Goal: Task Accomplishment & Management: Manage account settings

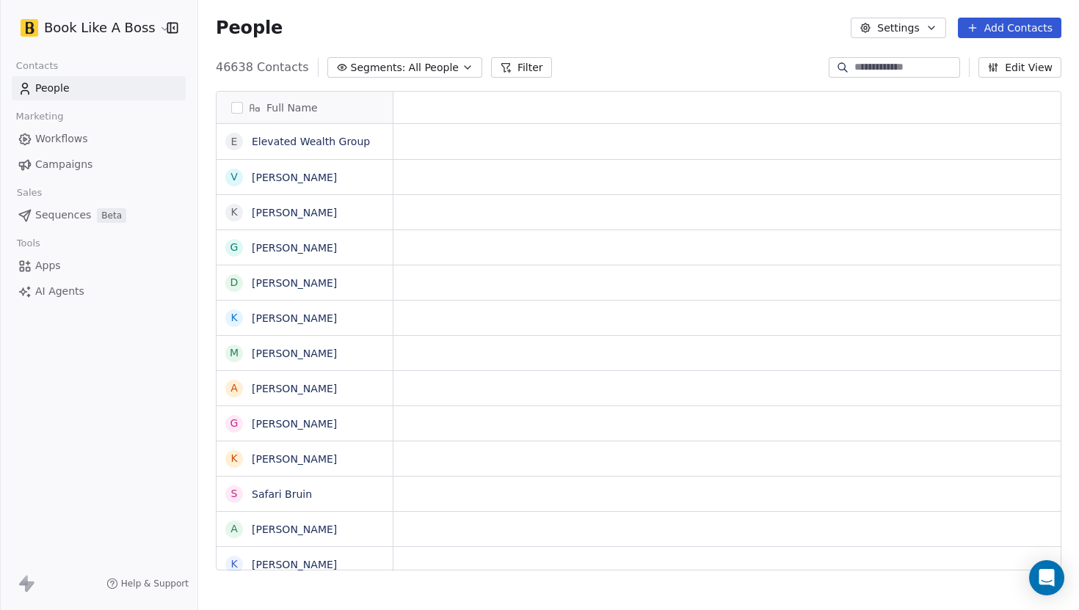
scroll to position [1, 1]
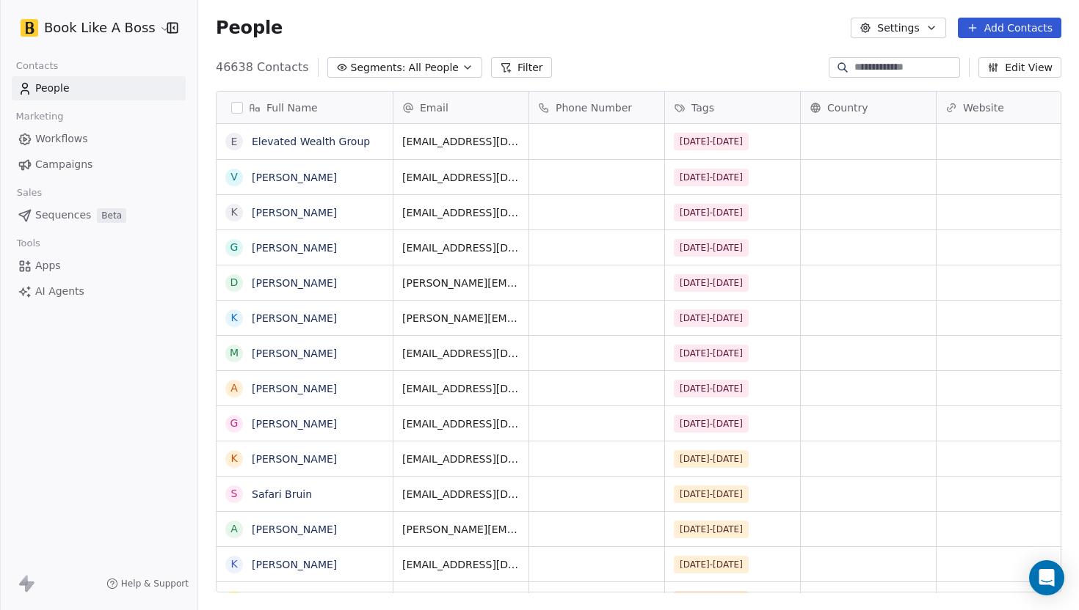
click at [980, 34] on button "Add Contacts" at bounding box center [1008, 28] width 103 height 21
click at [965, 92] on div "Import from CSV" at bounding box center [1005, 82] width 136 height 23
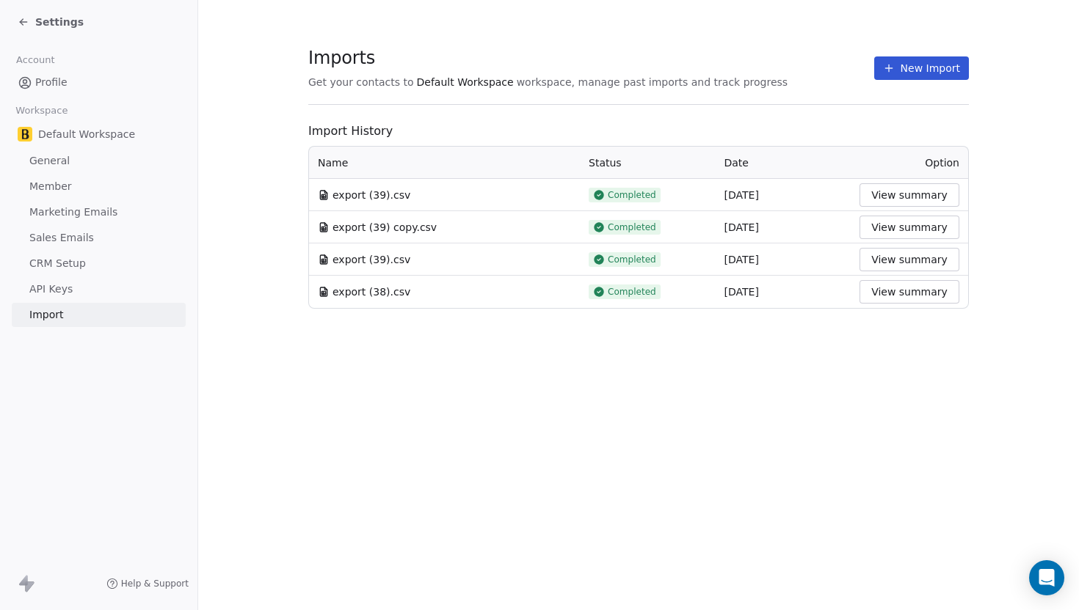
click at [894, 73] on icon at bounding box center [889, 68] width 12 height 12
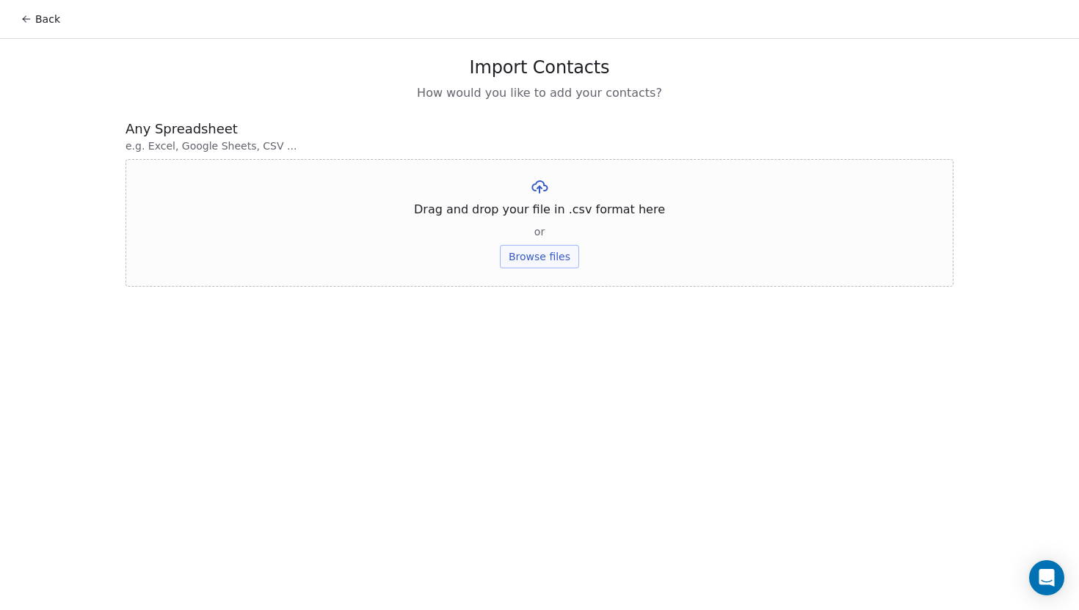
click at [522, 266] on button "Browse files" at bounding box center [539, 256] width 79 height 23
click at [530, 213] on button "Upload" at bounding box center [539, 215] width 54 height 23
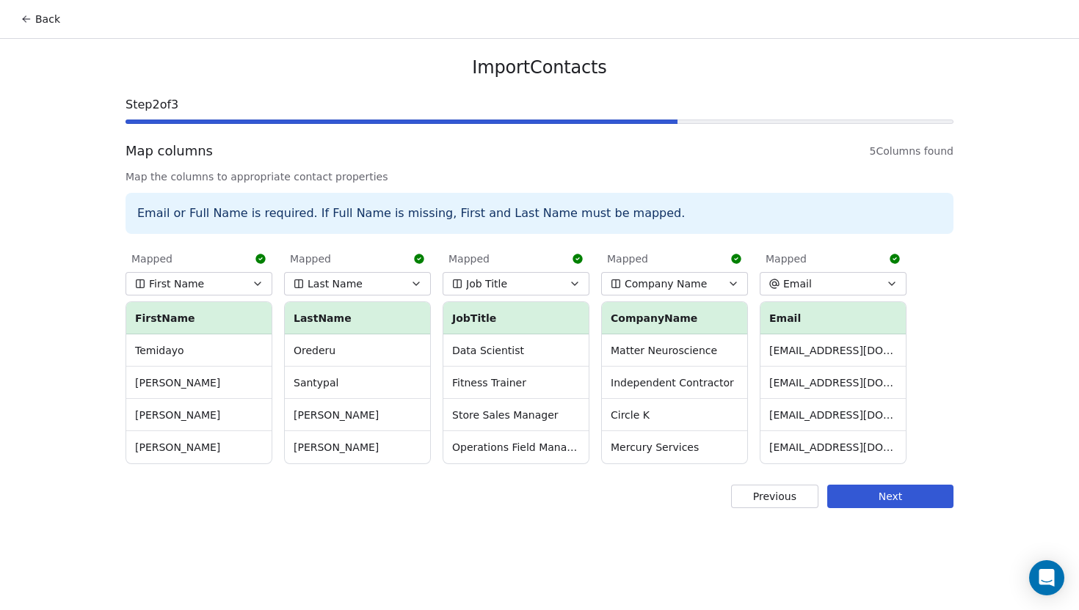
click at [850, 500] on button "Next" at bounding box center [890, 496] width 126 height 23
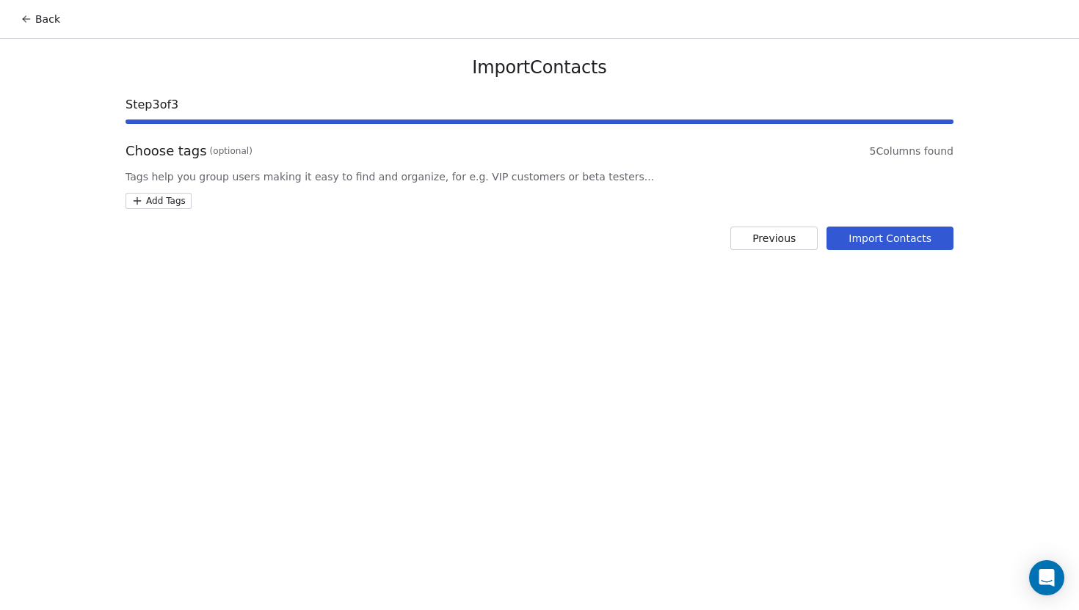
click at [170, 200] on html "Back Import Contacts Step 3 of 3 Choose tags (optional) 5 Columns found Tags he…" at bounding box center [539, 305] width 1079 height 610
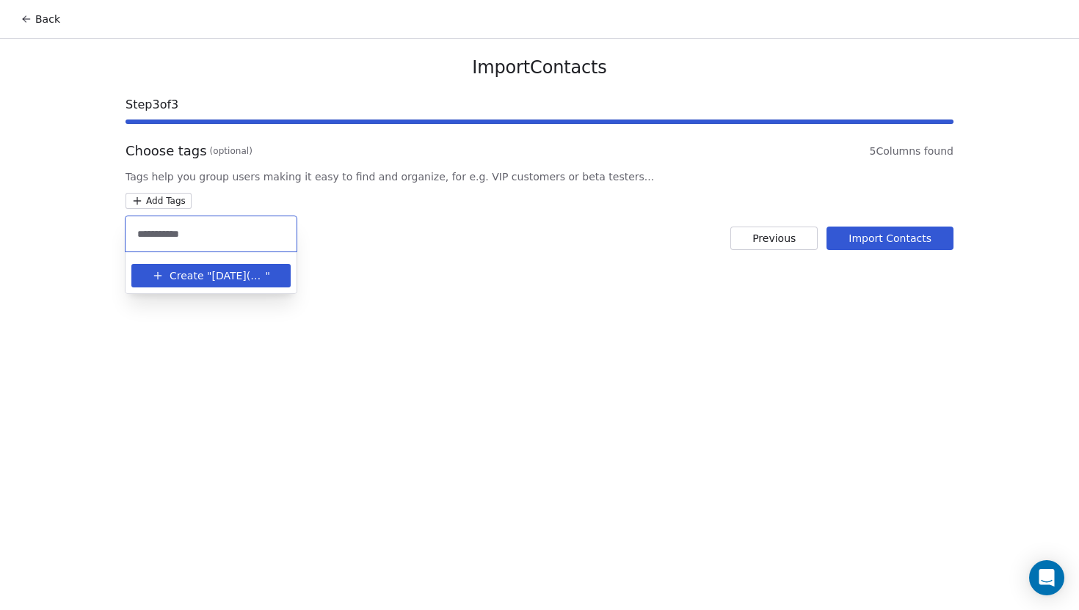
type input "**********"
click at [252, 279] on span "[DATE](2)-25" at bounding box center [238, 276] width 54 height 15
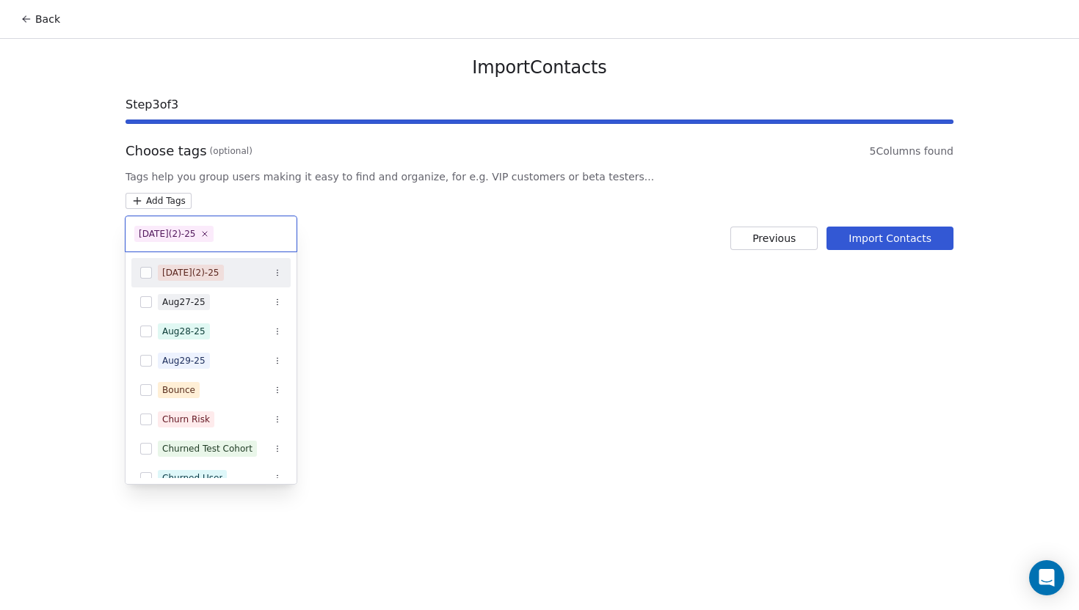
click at [584, 280] on html "Back Import Contacts Step 3 of 3 Choose tags (optional) 5 Columns found Tags he…" at bounding box center [539, 305] width 1079 height 610
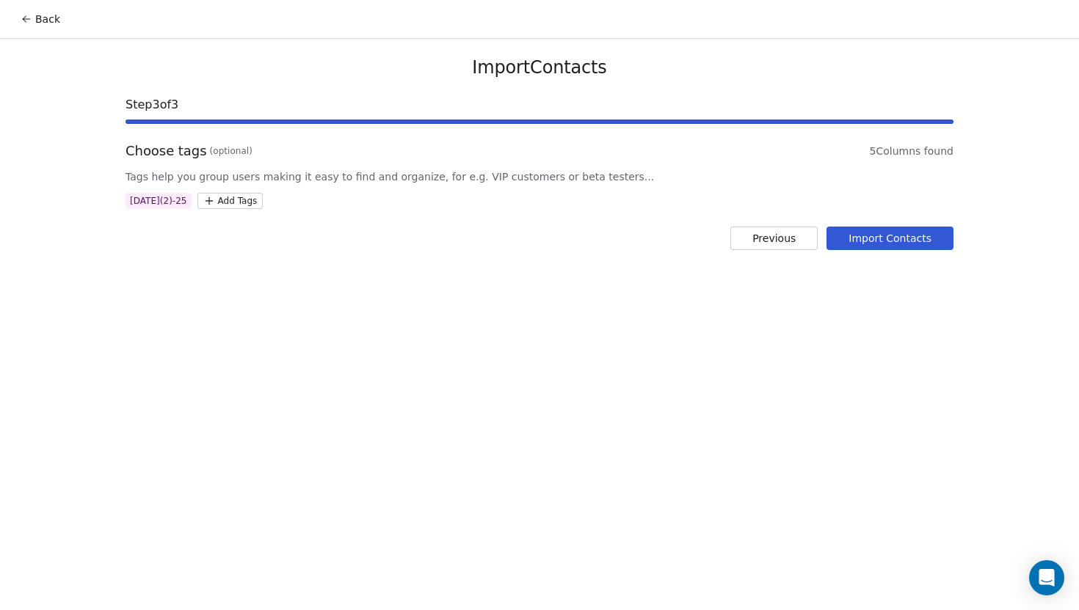
click at [847, 247] on button "Import Contacts" at bounding box center [889, 238] width 127 height 23
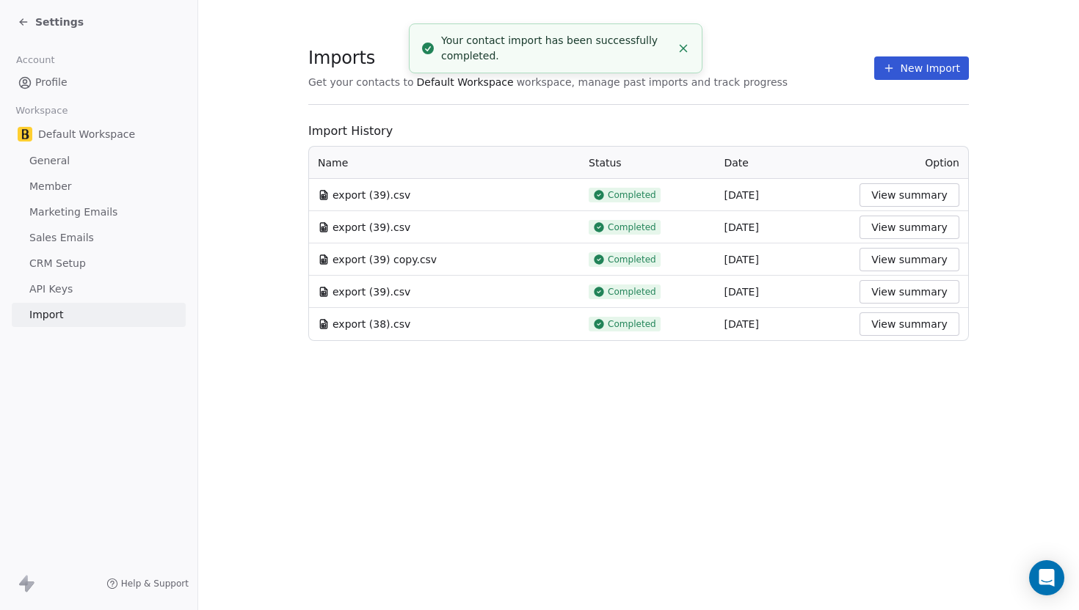
click at [44, 87] on span "Profile" at bounding box center [51, 82] width 32 height 15
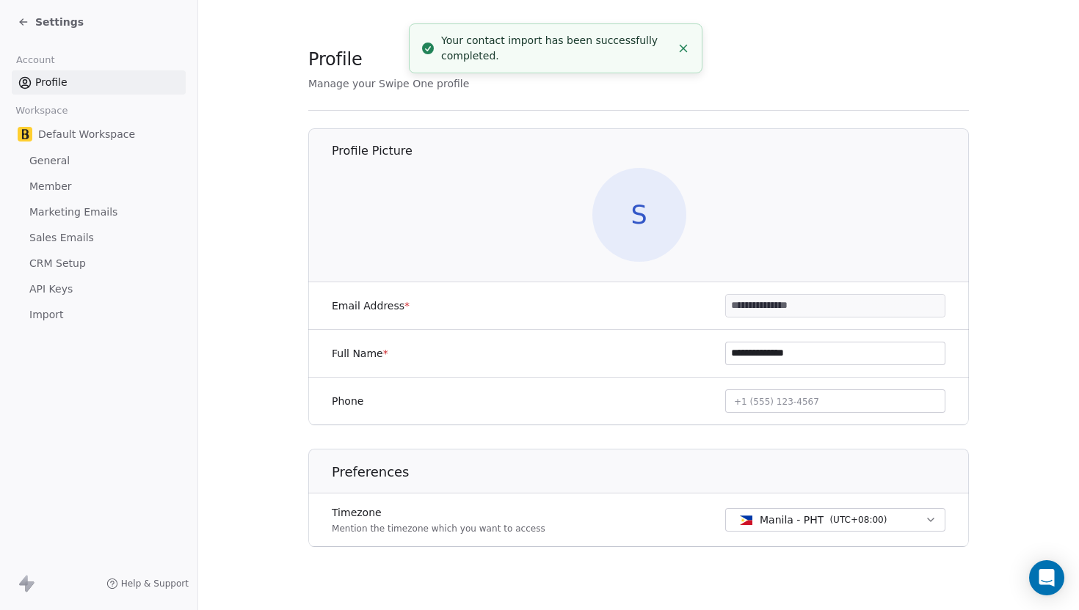
click at [34, 29] on div "Settings" at bounding box center [102, 22] width 168 height 21
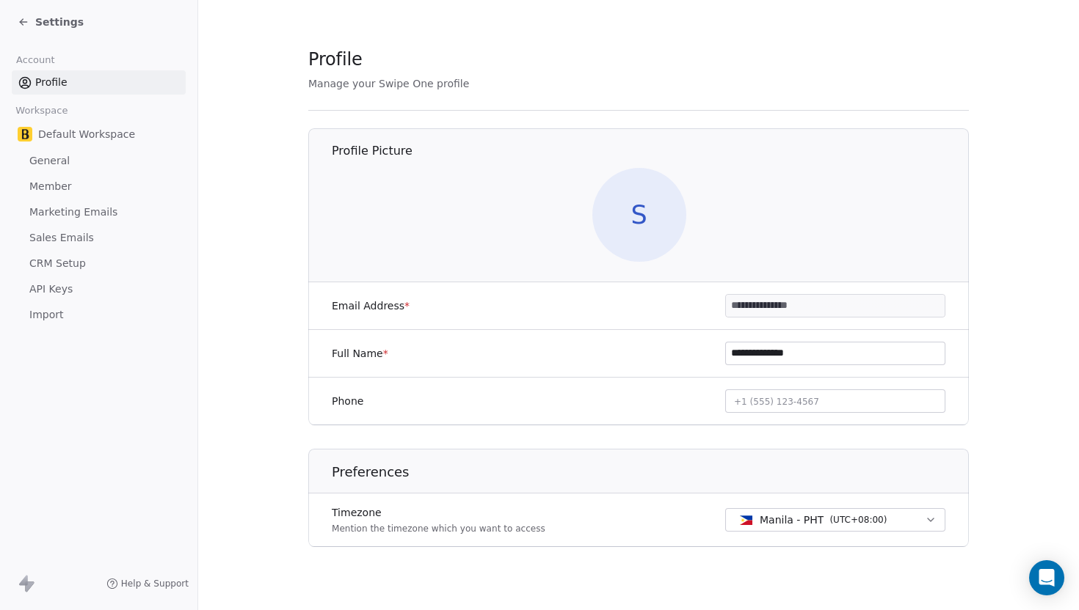
click at [21, 23] on icon at bounding box center [21, 23] width 3 height 3
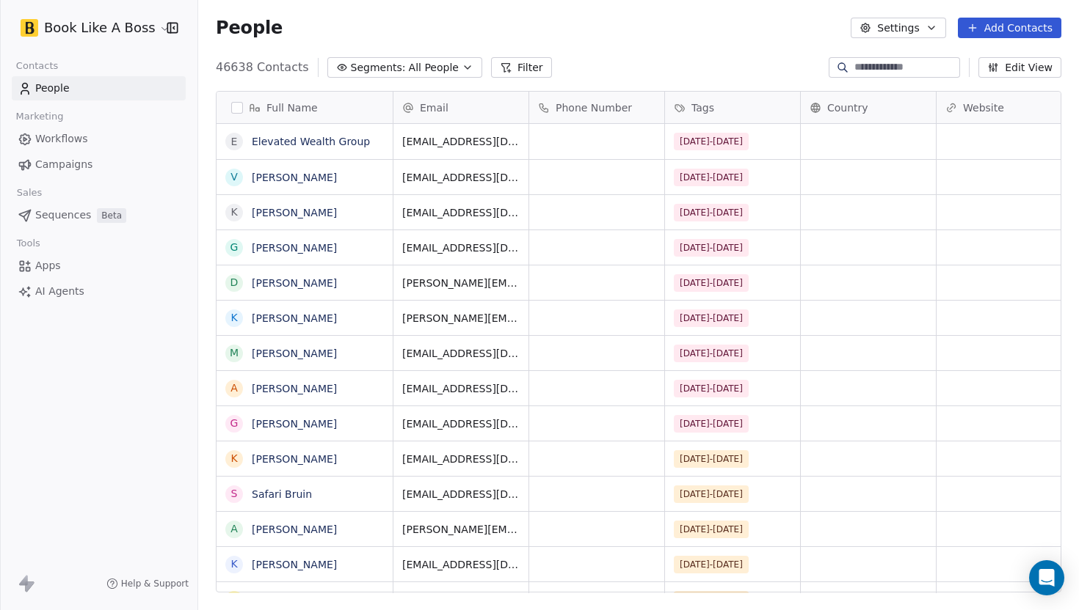
scroll to position [537, 880]
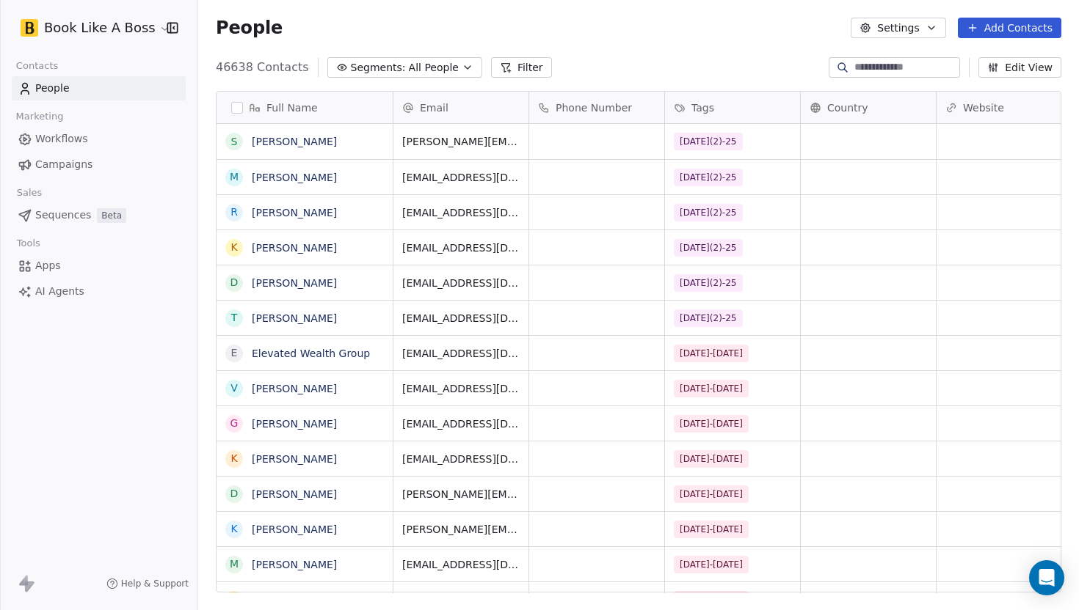
click at [87, 215] on span "Sequences" at bounding box center [63, 215] width 56 height 15
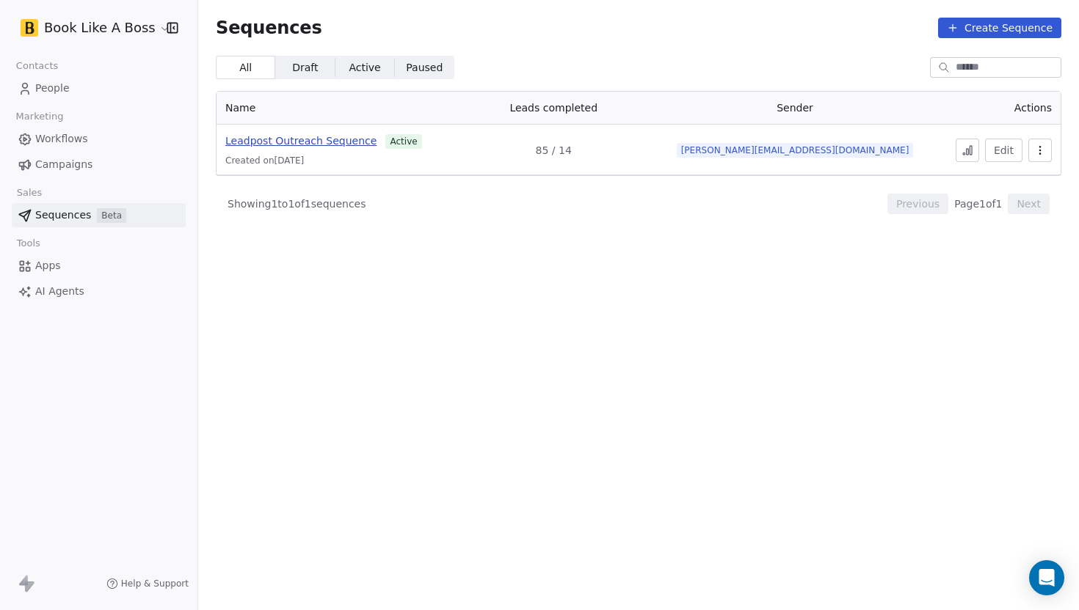
click at [349, 142] on span "Leadpost Outreach Sequence" at bounding box center [300, 141] width 151 height 12
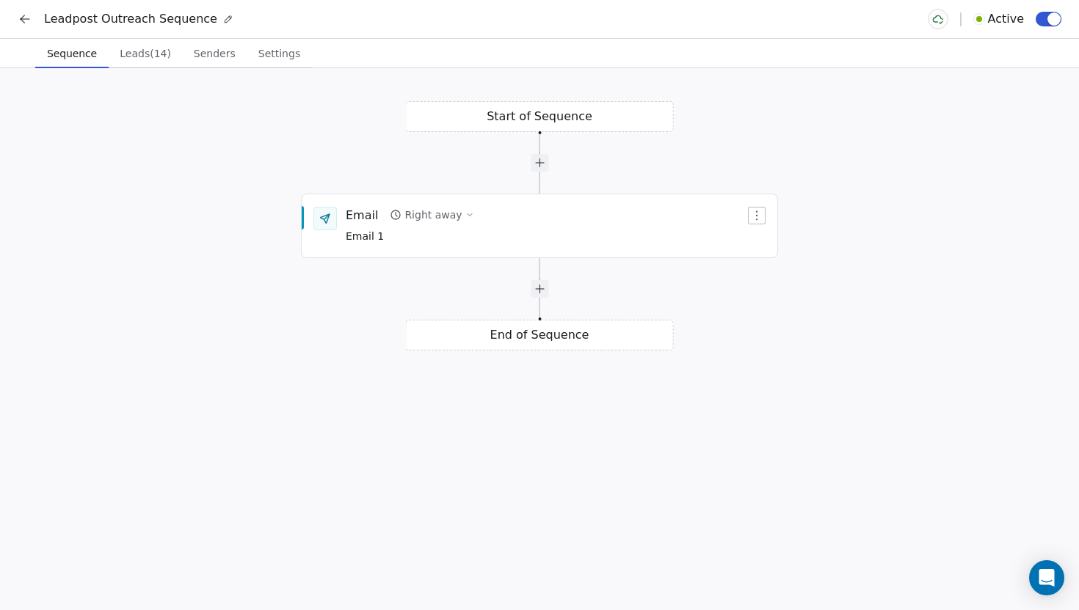
click at [150, 55] on span "Leads (14)" at bounding box center [145, 53] width 63 height 21
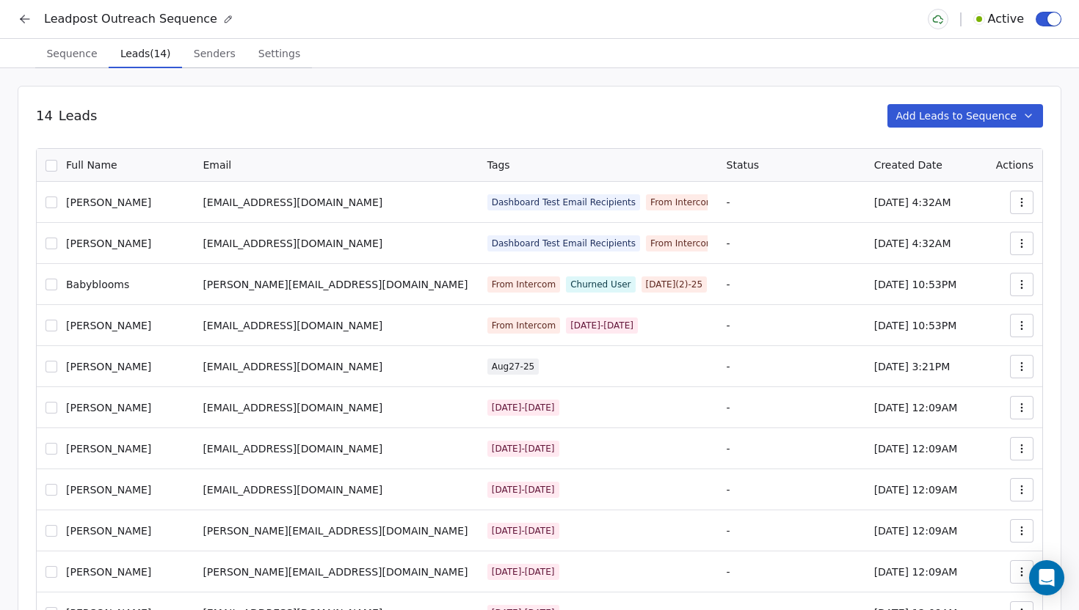
click at [922, 117] on button "Add Leads to Sequence" at bounding box center [965, 115] width 156 height 23
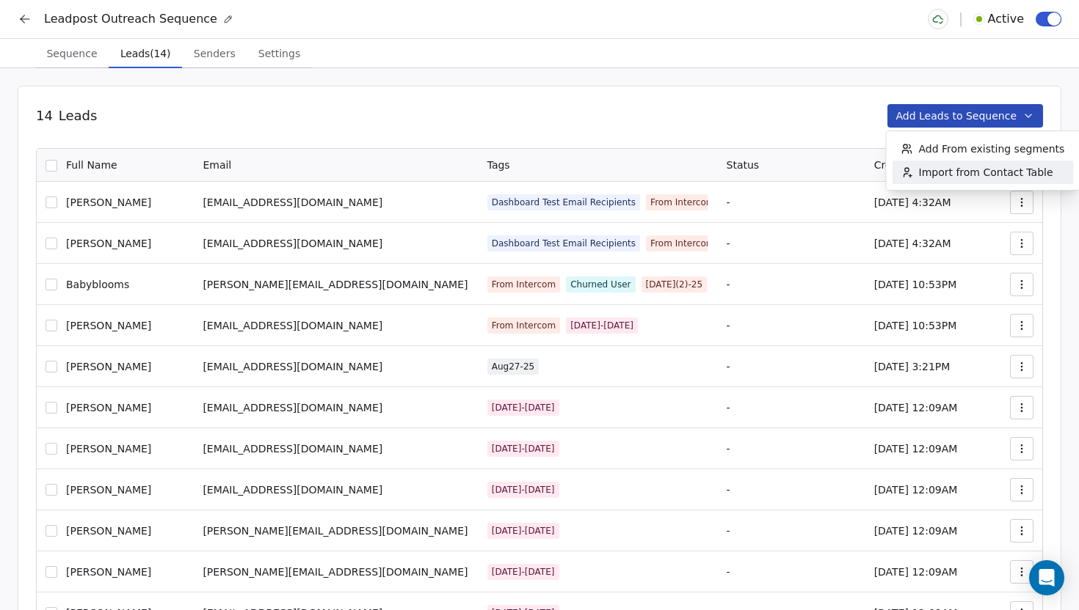
click at [922, 167] on span "Import from Contact Table" at bounding box center [986, 172] width 134 height 15
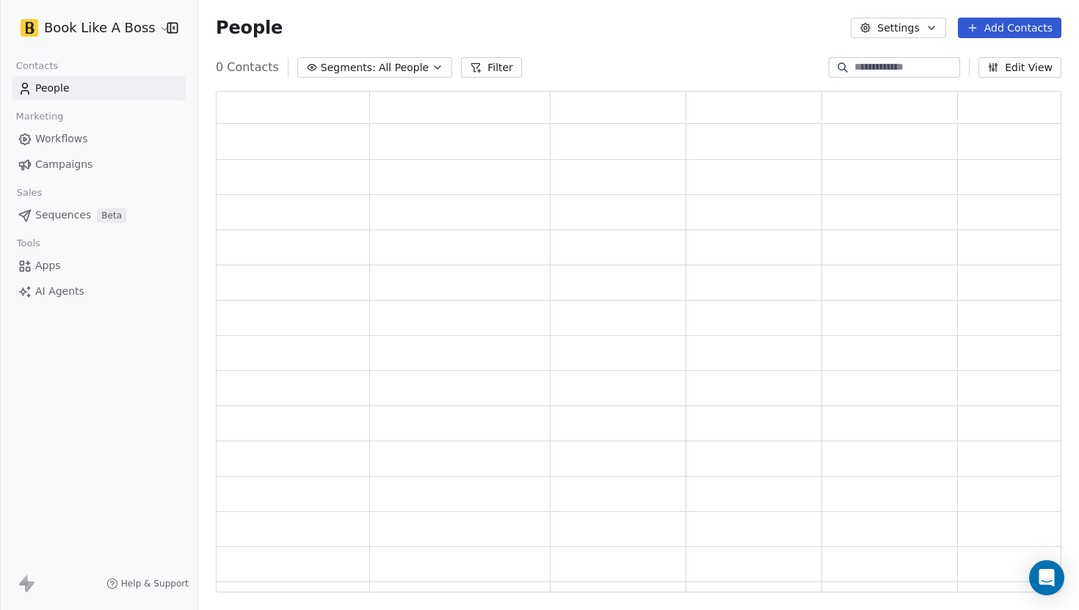
scroll to position [502, 845]
click at [495, 74] on button "Filter" at bounding box center [501, 67] width 61 height 21
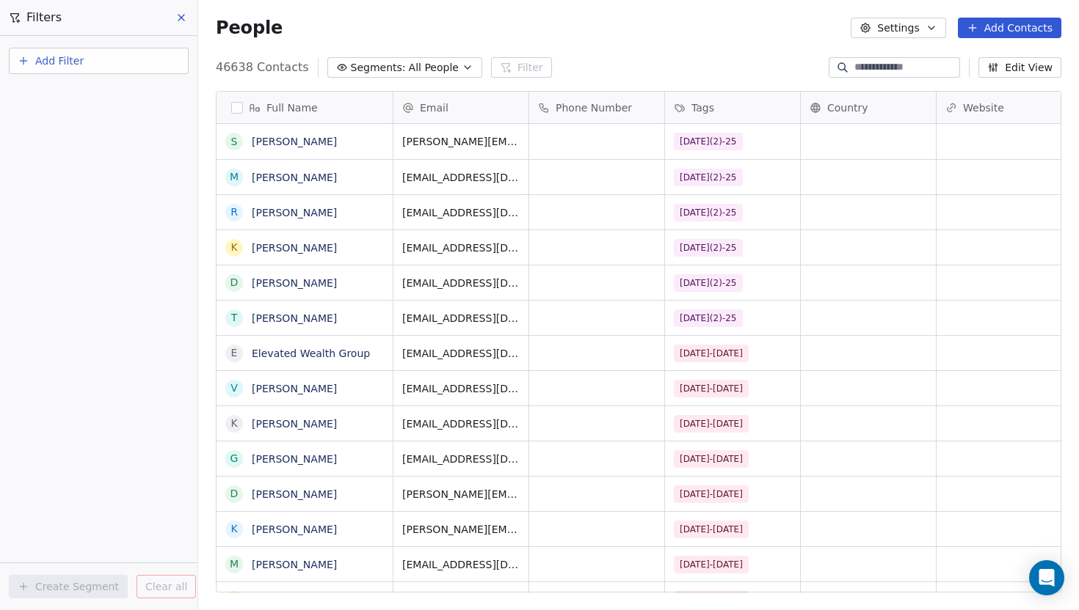
scroll to position [537, 880]
click at [59, 57] on span "Add Filter" at bounding box center [59, 61] width 48 height 15
click at [62, 95] on span "Contact properties" at bounding box center [71, 95] width 95 height 15
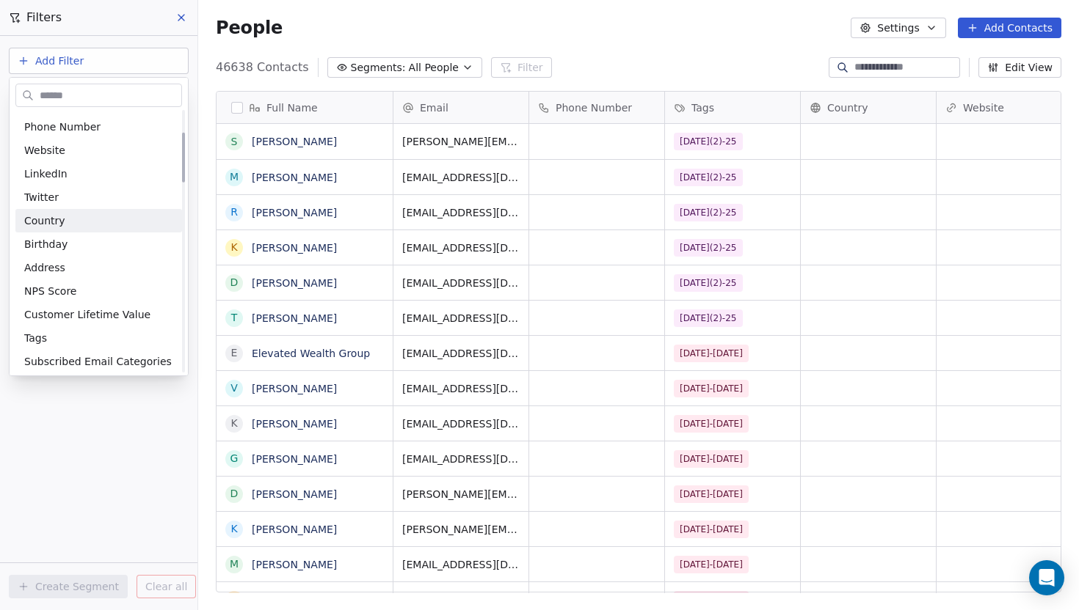
scroll to position [117, 0]
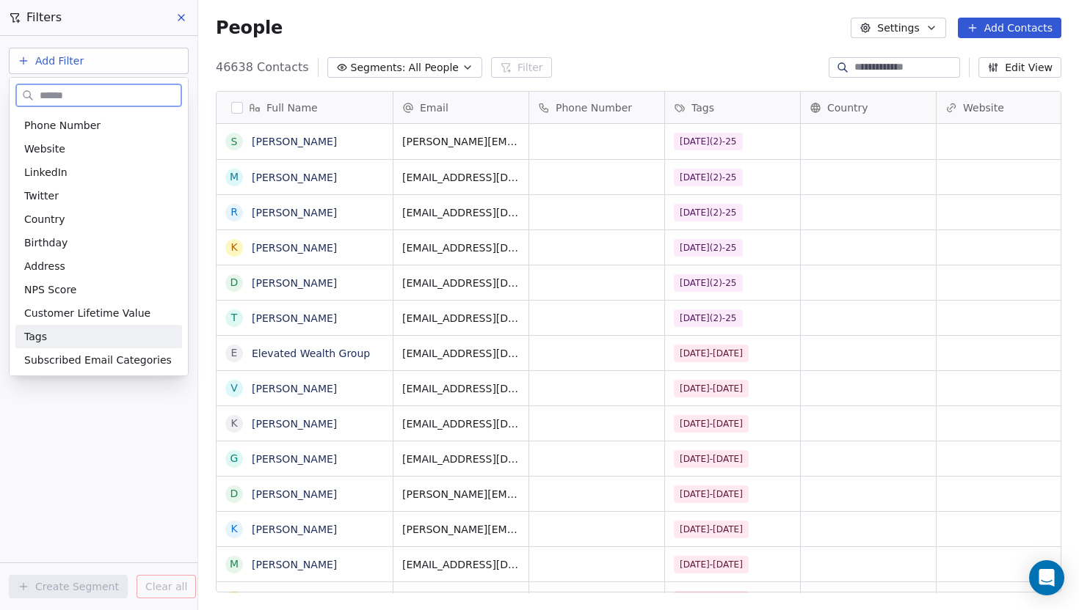
click at [51, 338] on div "Tags" at bounding box center [98, 336] width 149 height 15
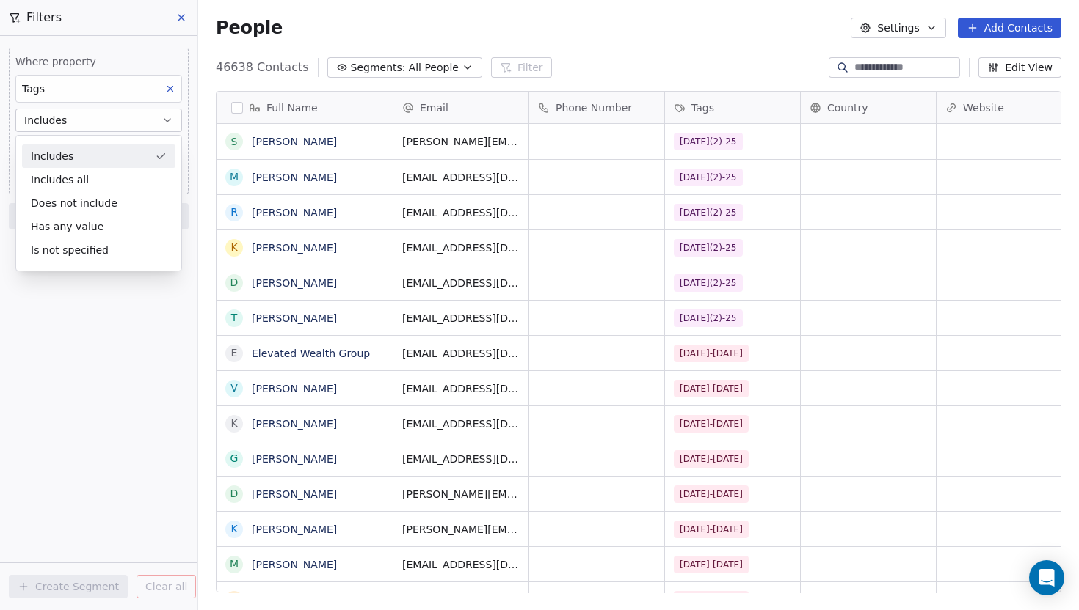
click at [63, 161] on div "Includes" at bounding box center [98, 156] width 153 height 23
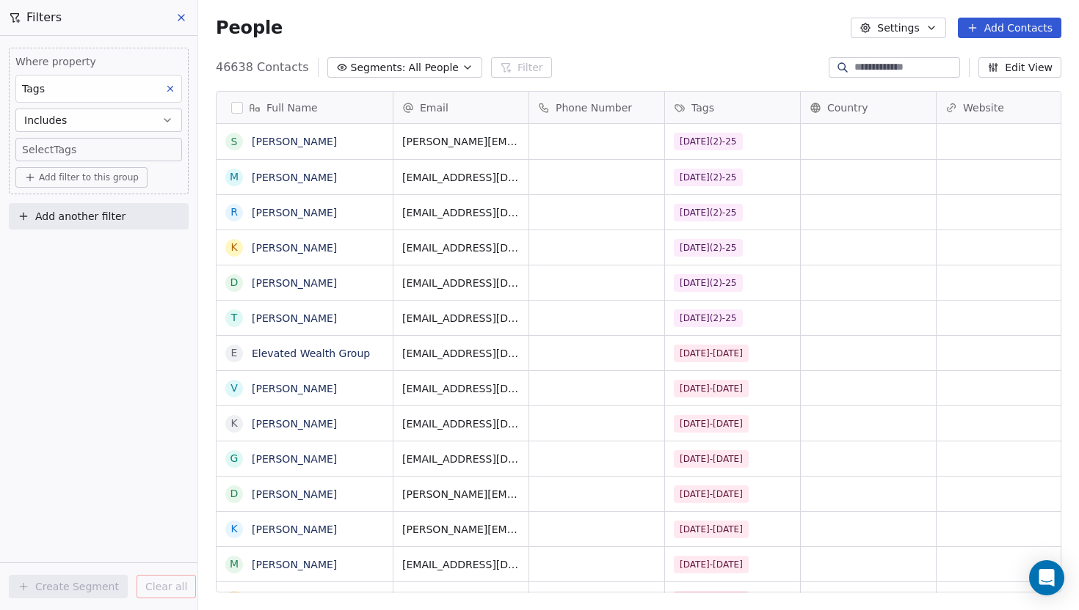
click at [63, 150] on body "Book Like A Boss Contacts People Marketing Workflows Campaigns Sales Sequences …" at bounding box center [539, 305] width 1079 height 610
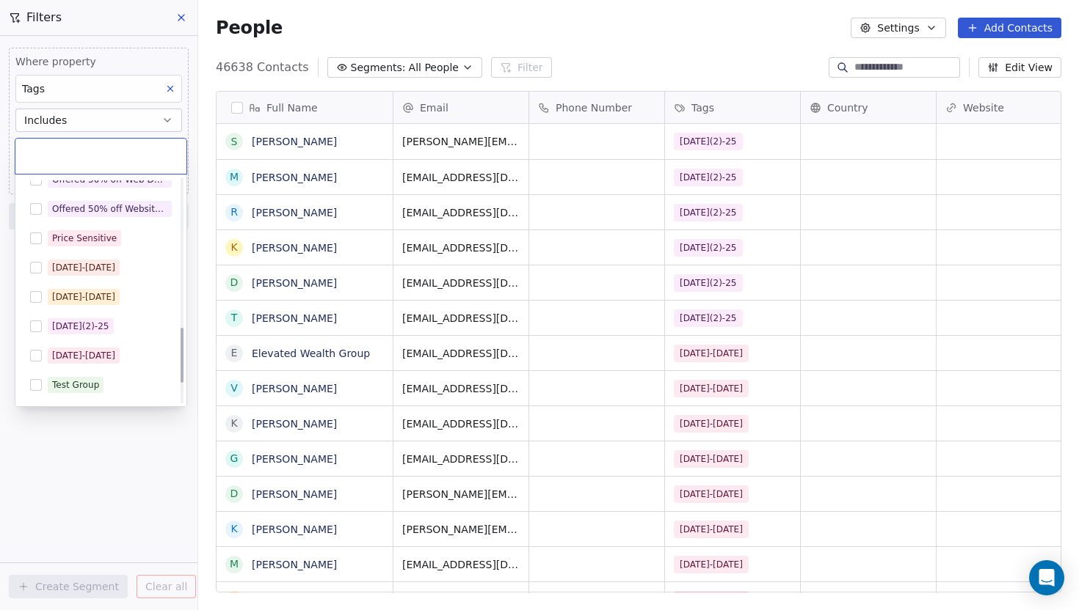
scroll to position [605, 0]
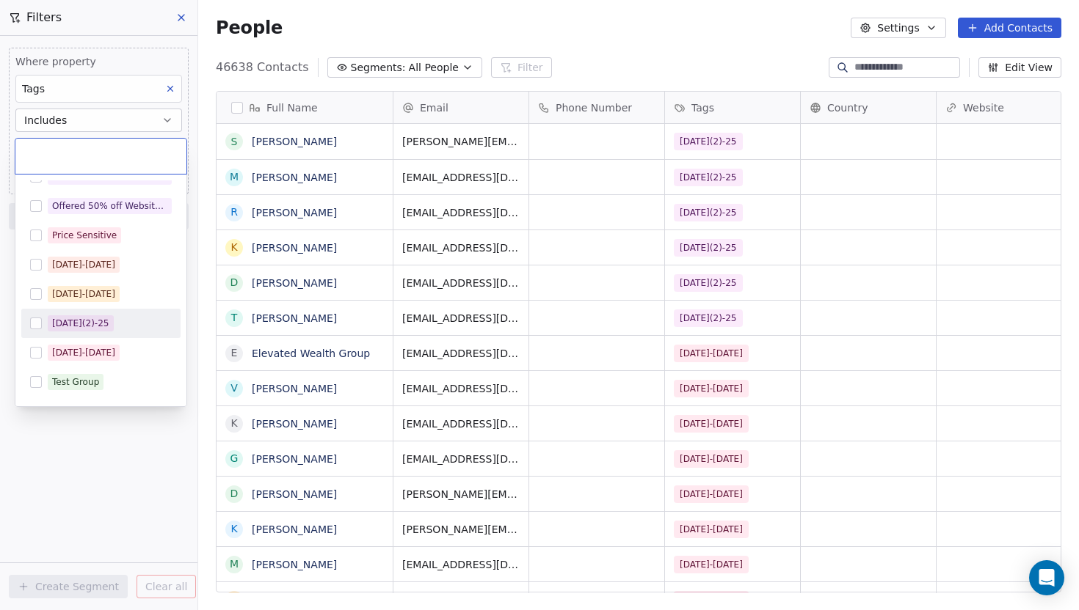
click at [37, 325] on button "Suggestions" at bounding box center [36, 324] width 12 height 12
click at [73, 439] on html "Book Like A Boss Contacts People Marketing Workflows Campaigns Sales Sequences …" at bounding box center [539, 305] width 1079 height 610
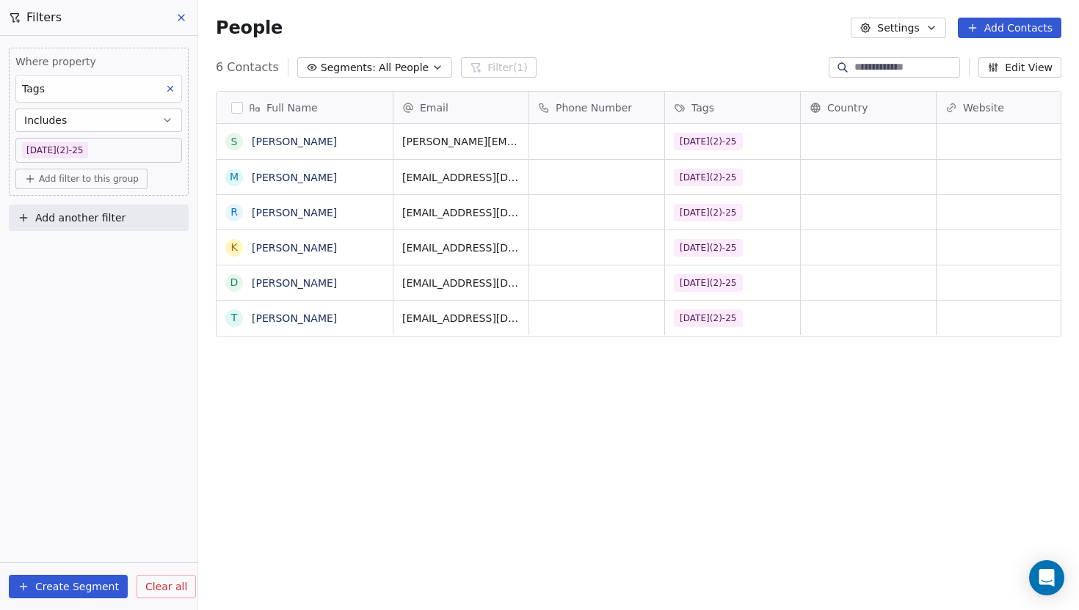
scroll to position [537, 880]
click at [236, 102] on button "button" at bounding box center [237, 108] width 12 height 12
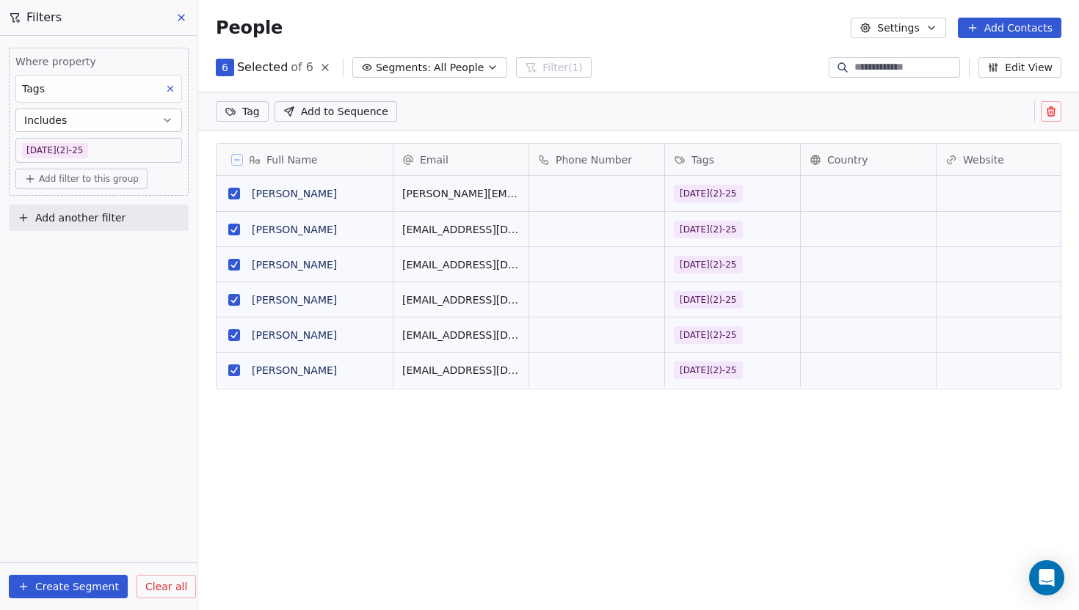
click at [373, 107] on span "Add to Sequence" at bounding box center [344, 111] width 87 height 15
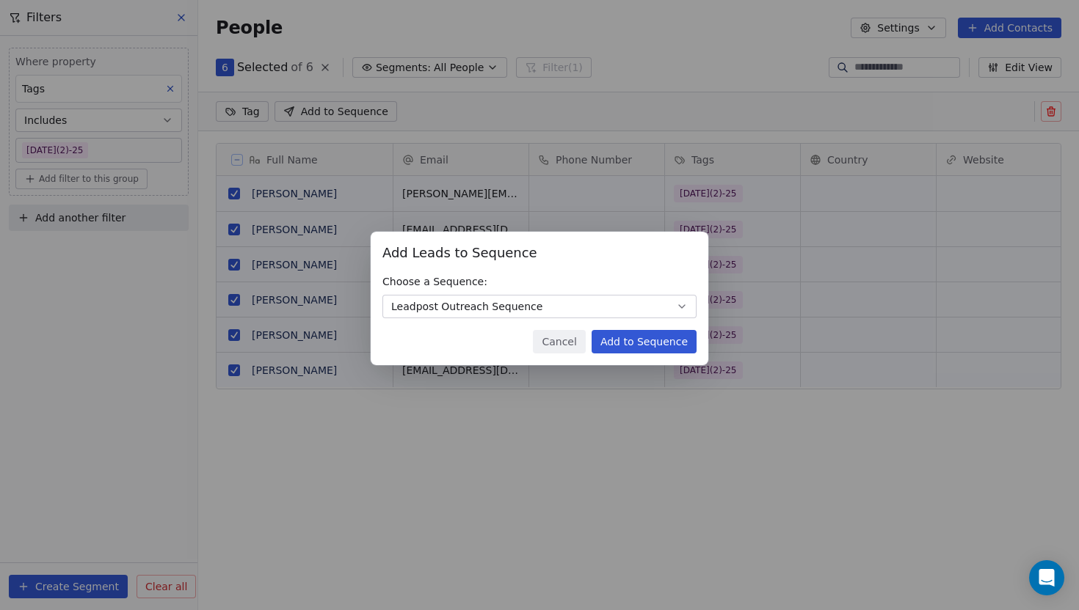
click at [627, 346] on button "Add to Sequence" at bounding box center [643, 341] width 105 height 23
